Goal: Transaction & Acquisition: Purchase product/service

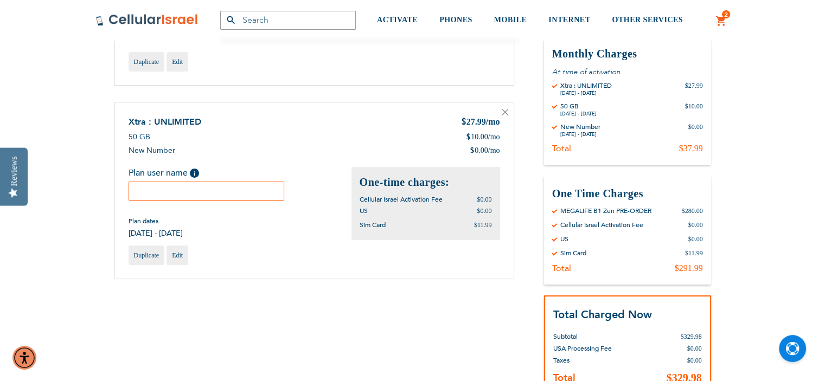
scroll to position [152, 0]
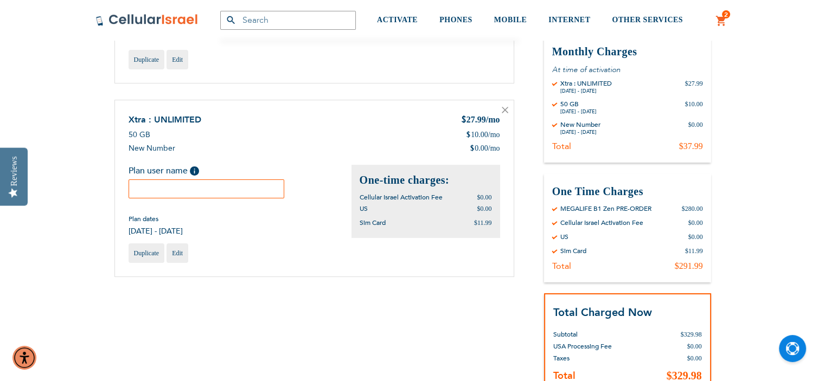
click at [145, 190] on input "text" at bounding box center [207, 189] width 156 height 19
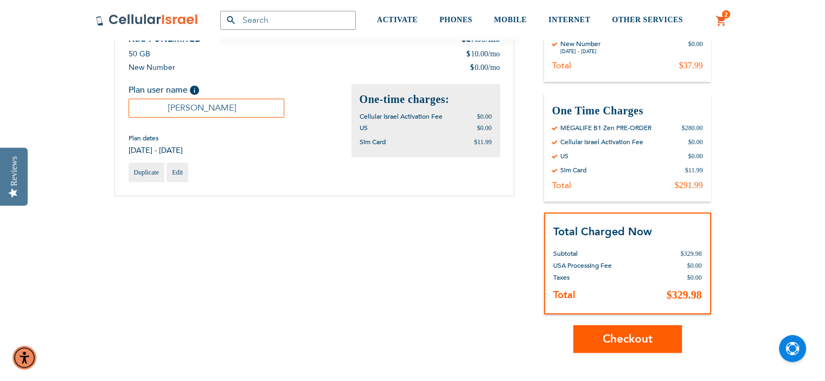
scroll to position [234, 0]
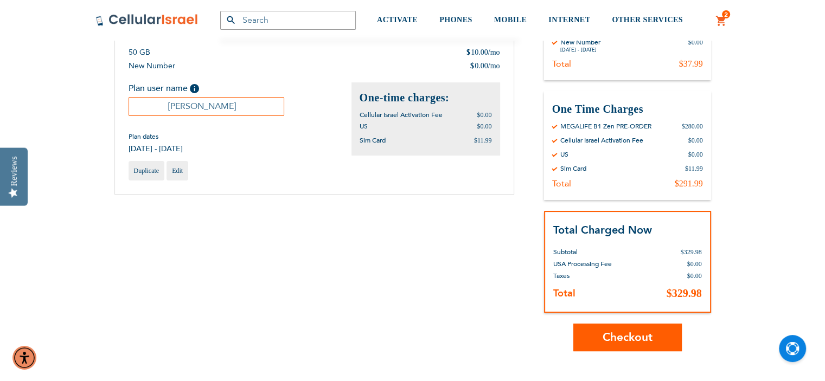
type input "[PERSON_NAME]"
drag, startPoint x: 824, startPoint y: 201, endPoint x: 830, endPoint y: 148, distance: 53.5
click at [824, 148] on html "The store will not work correctly in the case when cookies are disabled. SEMINA…" at bounding box center [412, 316] width 825 height 1100
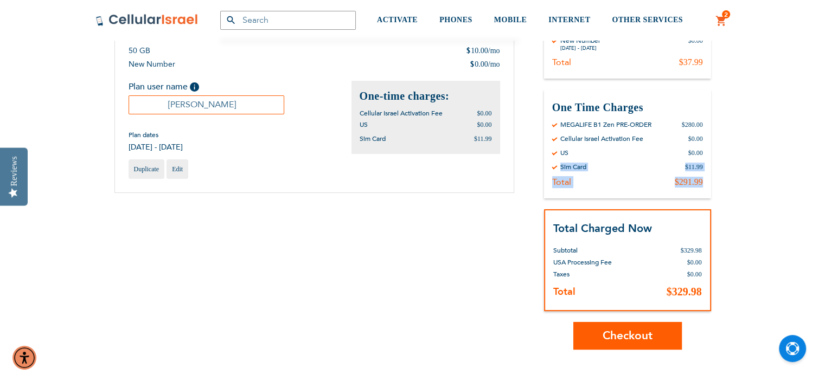
scroll to position [255, 0]
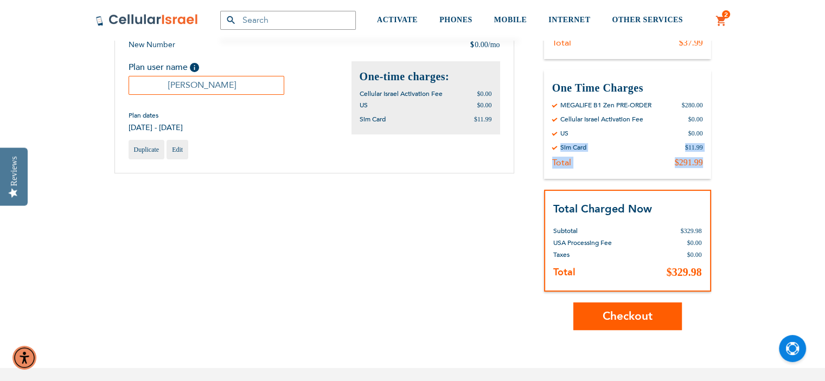
click at [653, 318] on button "Checkout" at bounding box center [627, 317] width 108 height 28
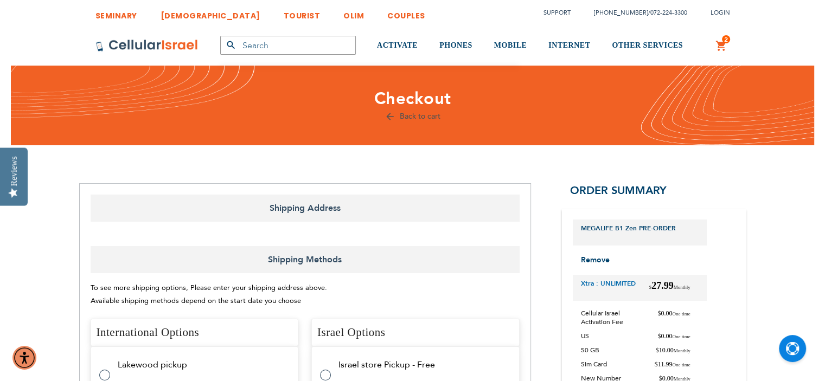
select select "US"
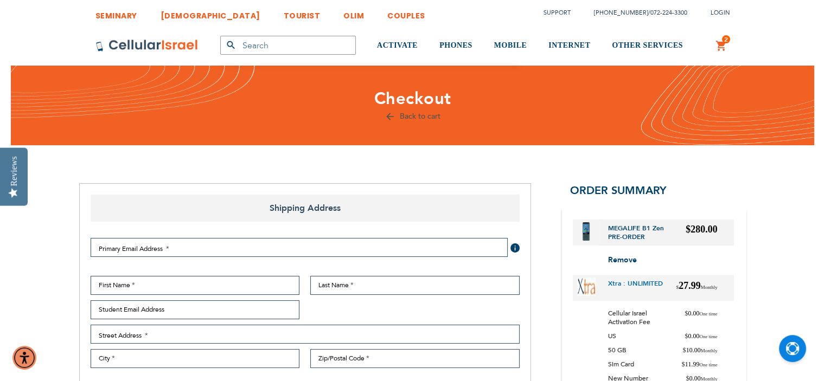
checkbox input "true"
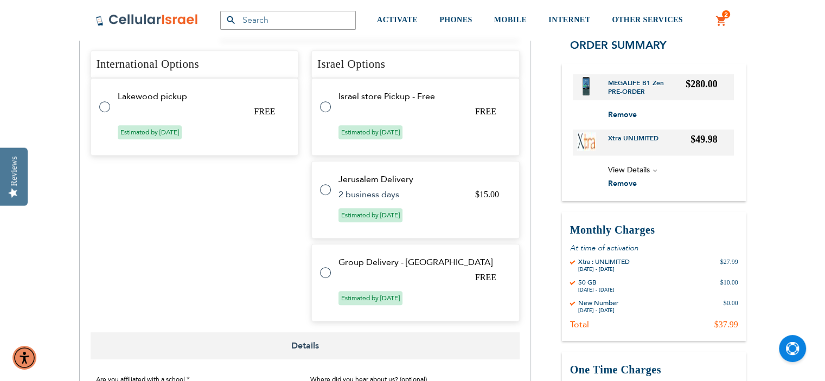
scroll to position [499, 0]
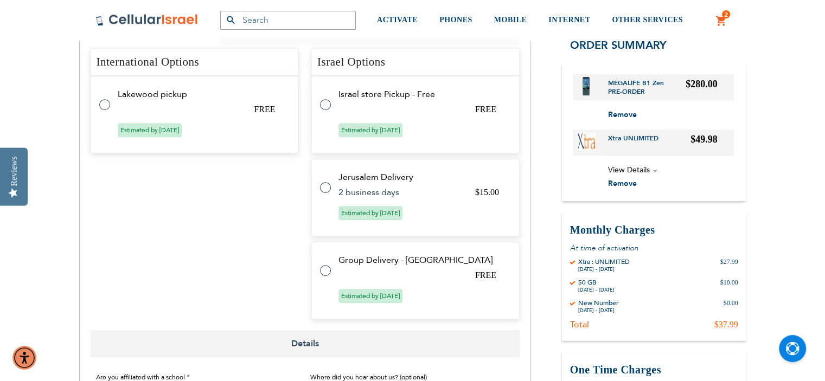
click at [326, 264] on label at bounding box center [331, 264] width 22 height 0
radio input "true"
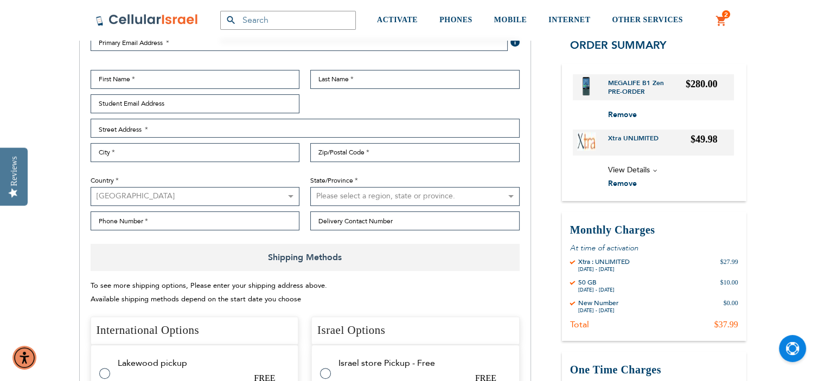
scroll to position [171, 0]
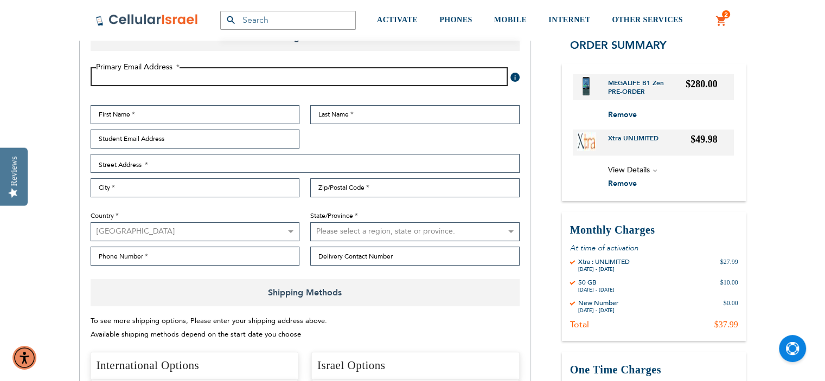
click at [108, 76] on input "Email Address" at bounding box center [299, 76] width 417 height 19
type input "[EMAIL_ADDRESS][DOMAIN_NAME]"
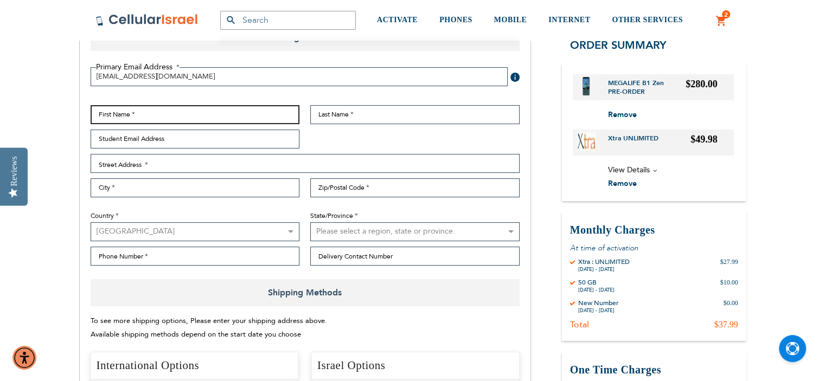
click at [114, 112] on input "First Name" at bounding box center [195, 114] width 209 height 19
type input "s"
type input "[PERSON_NAME]"
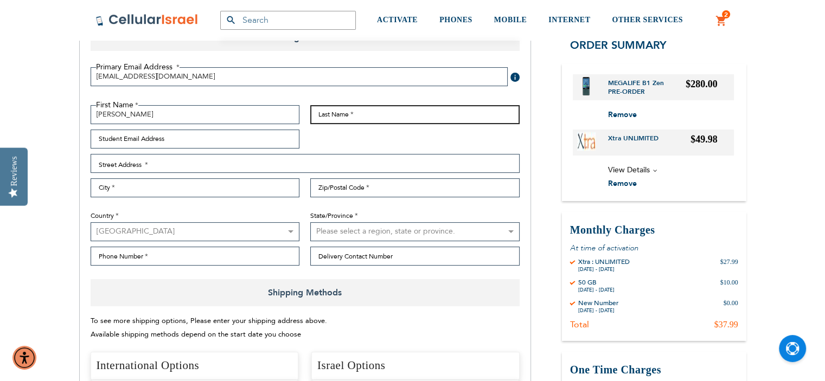
click at [321, 118] on input "Last Name" at bounding box center [414, 114] width 209 height 19
type input "MEINER"
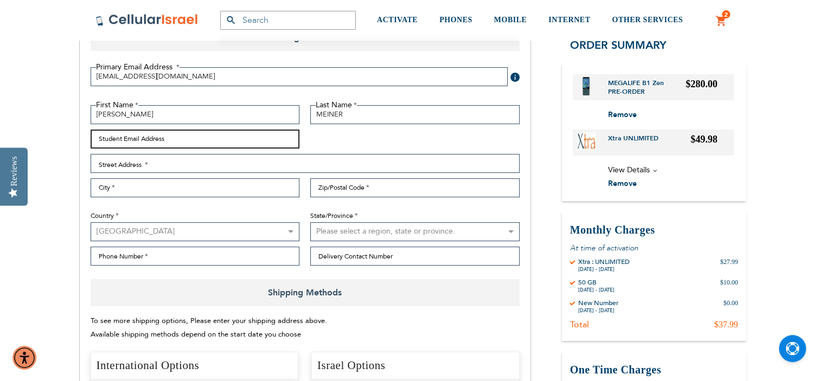
type input "[EMAIL_ADDRESS][DOMAIN_NAME]"
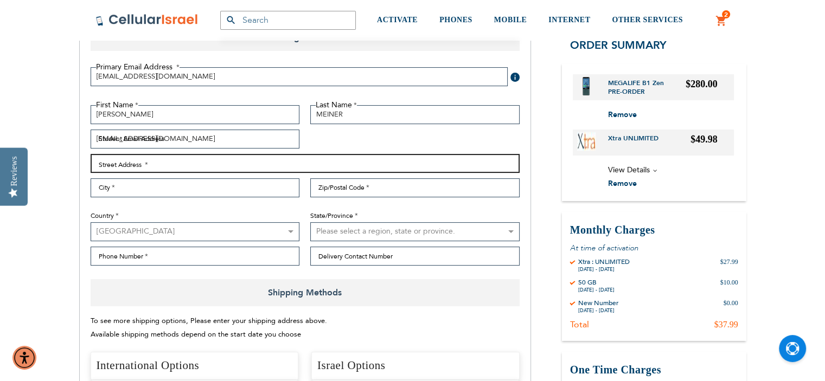
type input "[STREET_ADDRESS]"
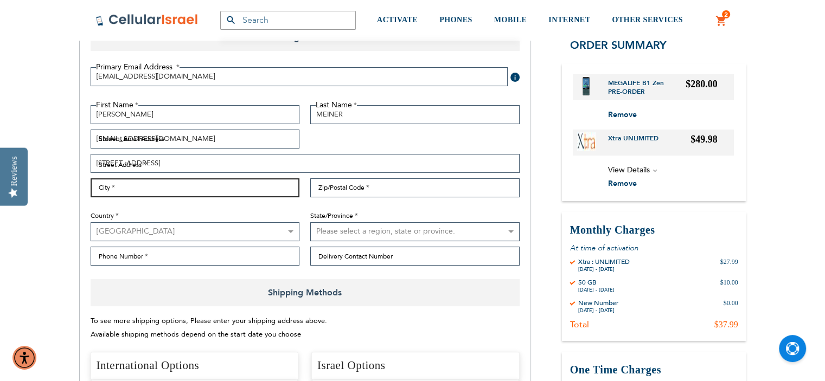
type input "[GEOGRAPHIC_DATA]"
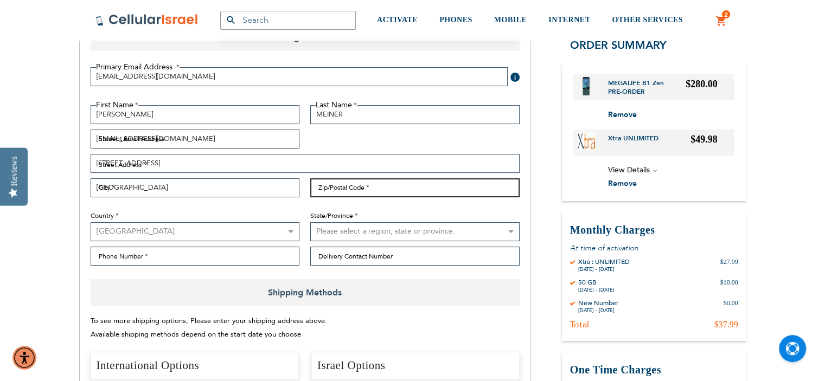
type input "33140"
select select "18"
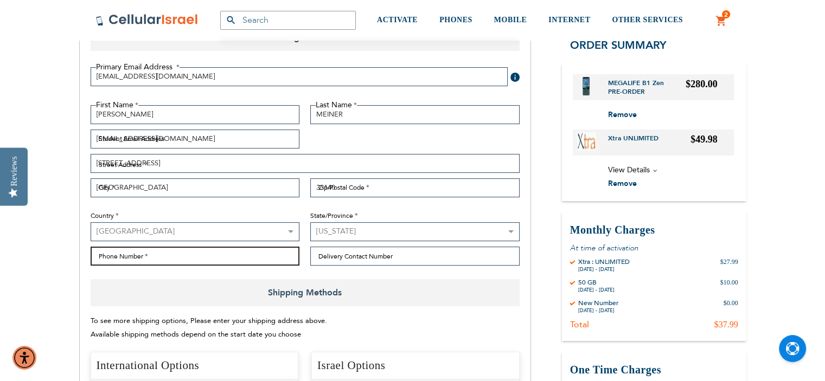
type input "3478862624"
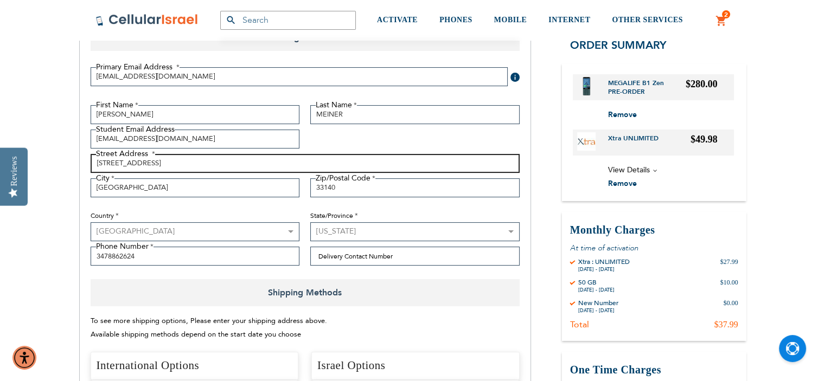
click at [176, 166] on input "[STREET_ADDRESS]" at bounding box center [305, 163] width 429 height 19
type input "[STREET_ADDRESS]"
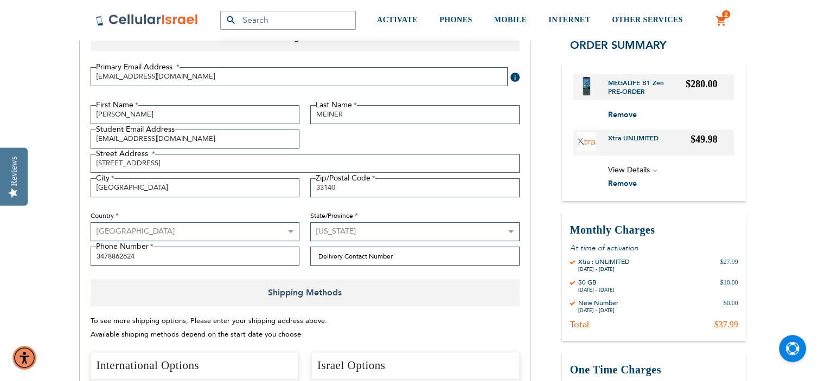
click at [386, 321] on div "To see more shipping options, Please enter your shipping address above. Availab…" at bounding box center [305, 328] width 429 height 27
click at [347, 253] on input "Delivery Contact Number" at bounding box center [414, 256] width 209 height 19
type input "3478862624"
click at [487, 324] on div "To see more shipping options, Please enter your shipping address above. Availab…" at bounding box center [305, 328] width 429 height 27
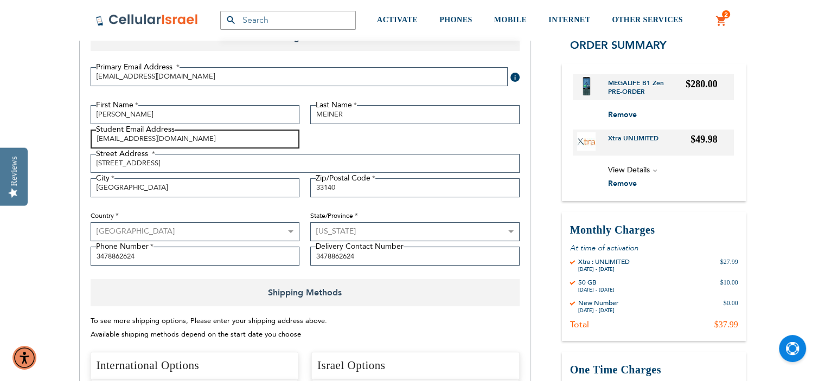
click at [208, 137] on input "[EMAIL_ADDRESS][DOMAIN_NAME]" at bounding box center [195, 139] width 209 height 19
type input "S"
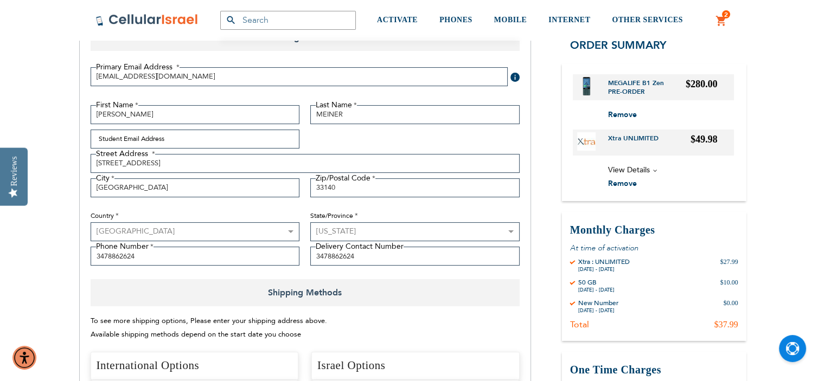
click at [188, 173] on div "First Name [GEOGRAPHIC_DATA] Last Name MEINER Student Email Address Street Addr…" at bounding box center [305, 188] width 440 height 166
click at [394, 320] on div "To see more shipping options, Please enter your shipping address above. Availab…" at bounding box center [305, 328] width 429 height 27
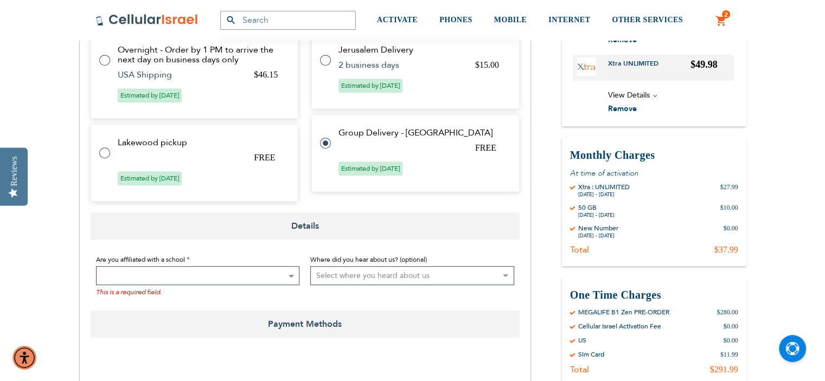
scroll to position [670, 0]
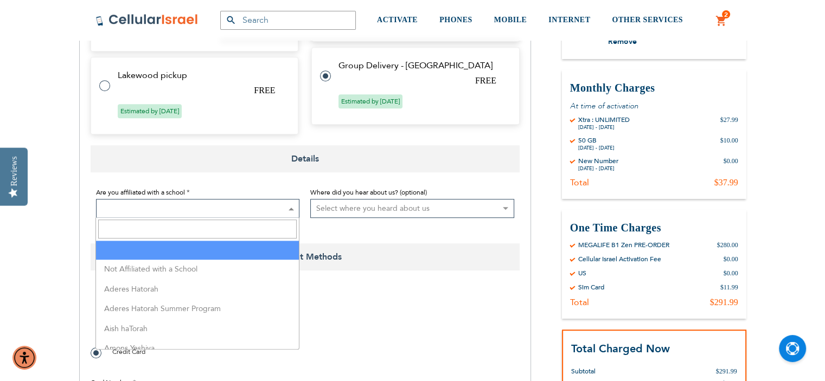
click at [293, 209] on span at bounding box center [290, 209] width 11 height 18
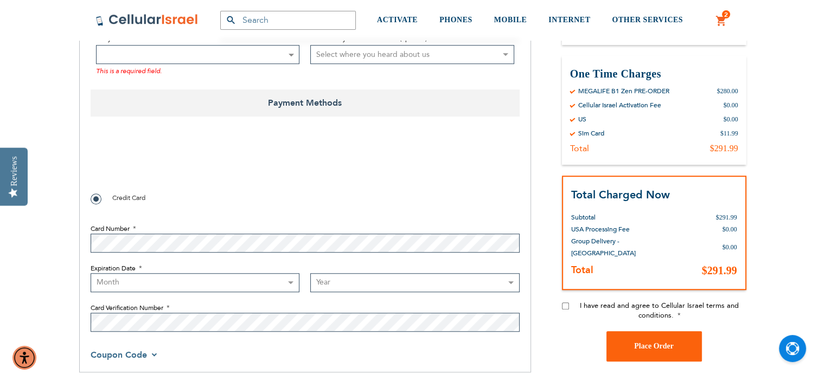
scroll to position [843, 0]
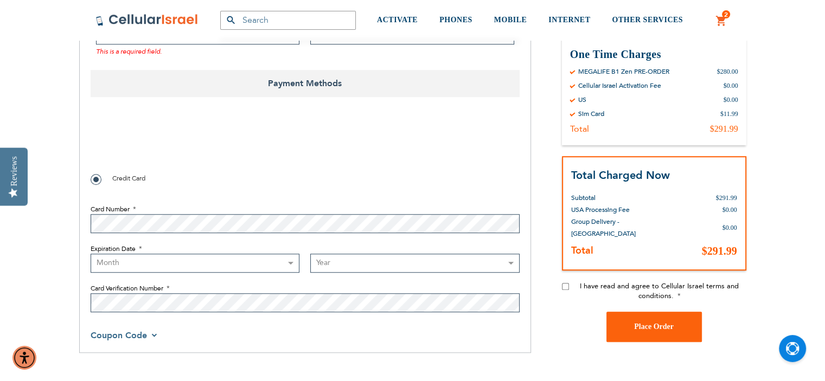
checkbox input "false"
click at [110, 262] on select "Month [DATE] - [DATE] - [DATE] - [DATE] - [DATE] - [DATE] - [DATE] - [DATE] - […" at bounding box center [195, 263] width 209 height 19
select select "4"
click at [91, 254] on select "Month [DATE] - [DATE] - [DATE] - [DATE] - [DATE] - [DATE] - [DATE] - [DATE] - […" at bounding box center [195, 263] width 209 height 19
click at [511, 261] on select "Year [DATE] 2026 2027 2028 2029 2030 2031 2032 2033 2034 2035 2036 2037 2038 20…" at bounding box center [414, 263] width 209 height 19
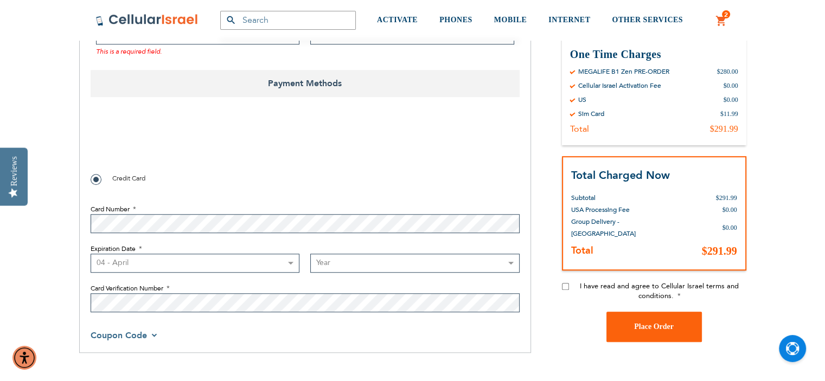
select select "2026"
click at [310, 254] on select "Year [DATE] 2026 2027 2028 2029 2030 2031 2032 2033 2034 2035 2036 2037 2038 20…" at bounding box center [414, 263] width 209 height 19
checkbox input "true"
click at [566, 286] on div "I have read and agree to Cellular Israel terms and conditions." at bounding box center [654, 296] width 184 height 30
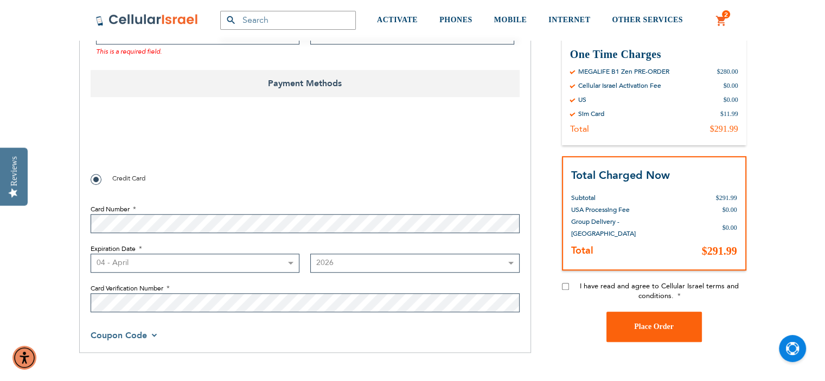
click at [566, 286] on input "I have read and agree to Cellular Israel terms and conditions." at bounding box center [565, 286] width 7 height 7
drag, startPoint x: 566, startPoint y: 286, endPoint x: 575, endPoint y: 286, distance: 9.2
click at [568, 286] on input "I have read and agree to Cellular Israel terms and conditions." at bounding box center [565, 286] width 7 height 7
click at [564, 284] on input "I have read and agree to Cellular Israel terms and conditions." at bounding box center [565, 286] width 7 height 7
checkbox input "true"
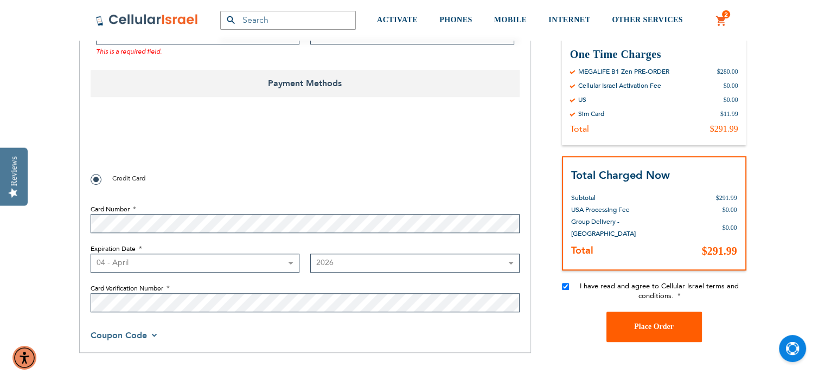
click at [632, 322] on button "Place Order" at bounding box center [653, 327] width 95 height 30
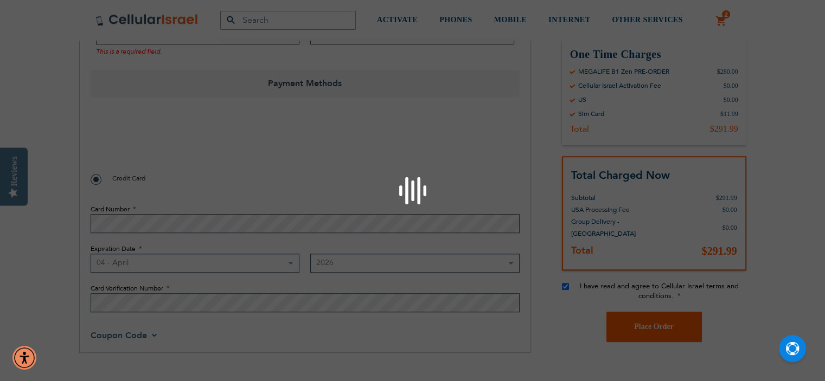
checkbox input "false"
